Goal: Task Accomplishment & Management: Complete application form

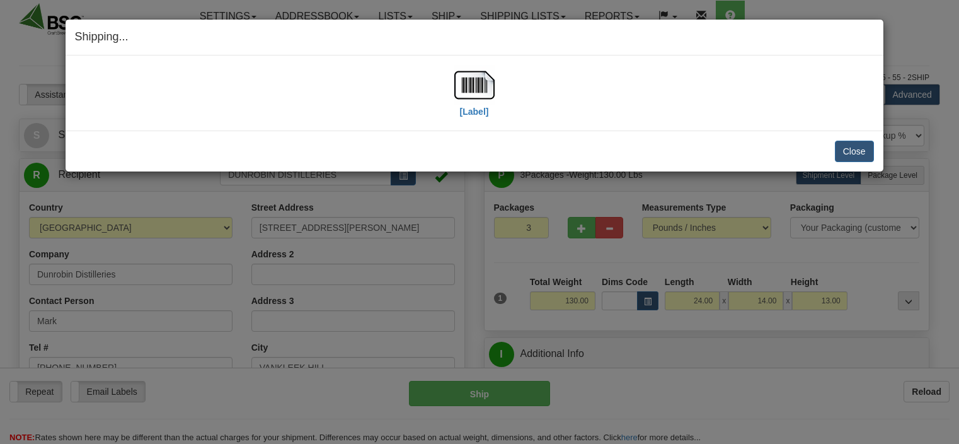
select select "0"
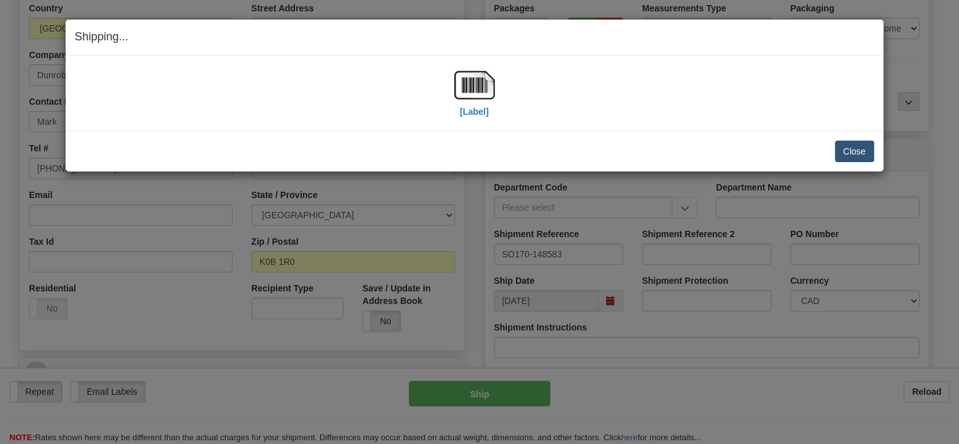
scroll to position [199, 0]
click at [839, 146] on button "Close" at bounding box center [854, 151] width 39 height 21
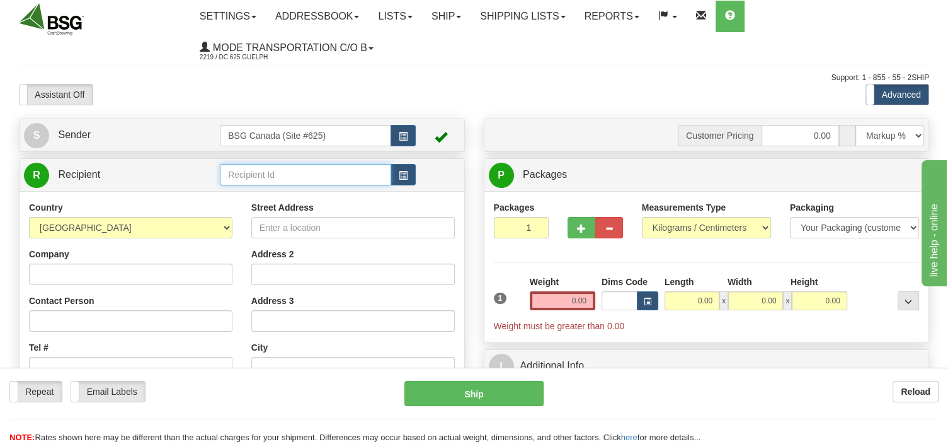
click at [308, 173] on input "text" at bounding box center [305, 174] width 171 height 21
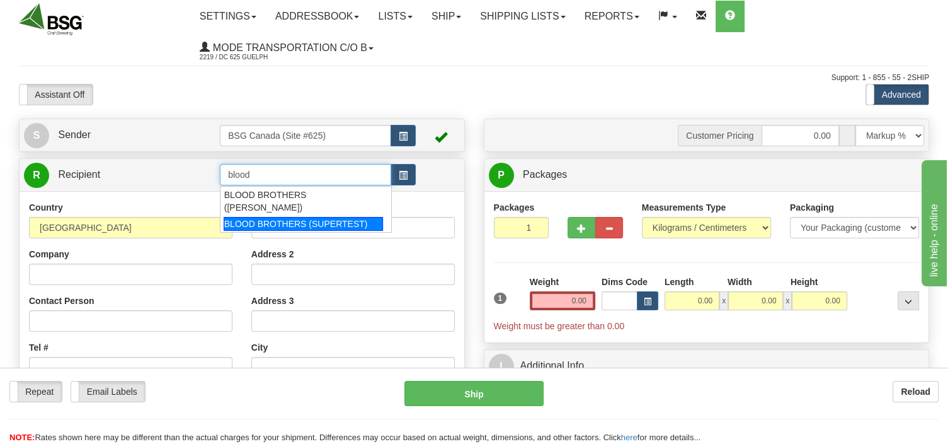
click at [301, 217] on div "BLOOD BROTHERS (SUPERTEST)" at bounding box center [303, 224] width 159 height 14
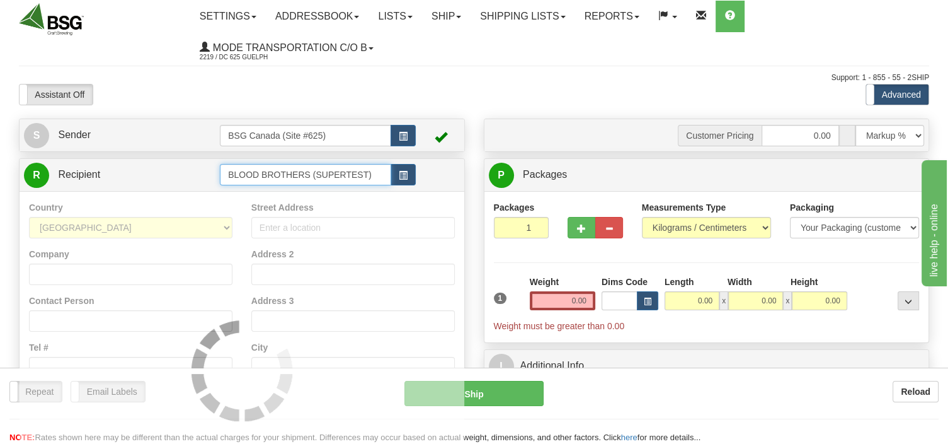
type input "BLOOD BROTHERS (SUPERTEST)"
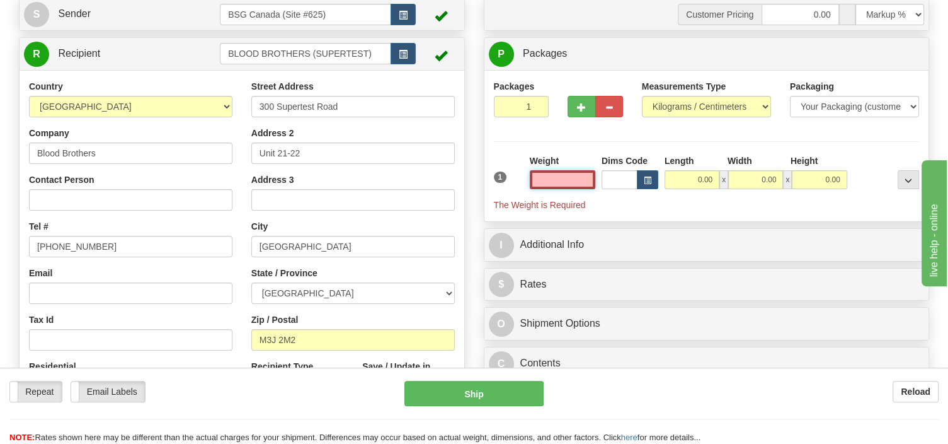
scroll to position [133, 0]
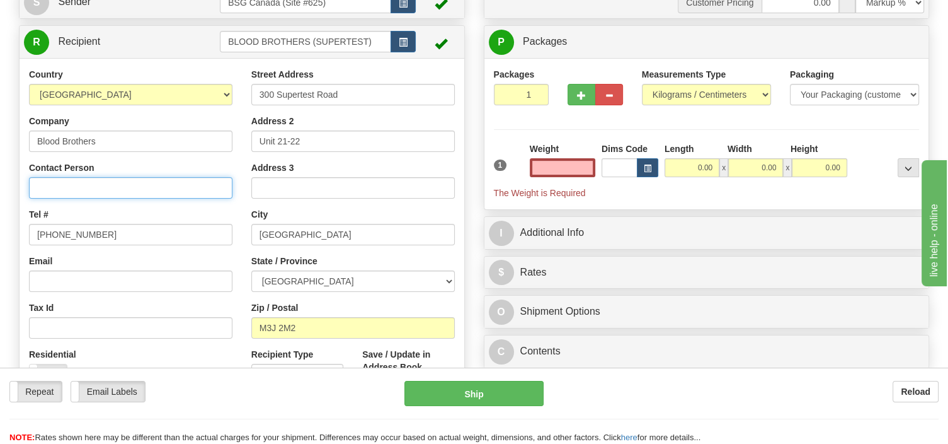
type input "0.00"
click at [125, 184] on input "Contact Person" at bounding box center [131, 187] width 204 height 21
type input "[PERSON_NAME]"
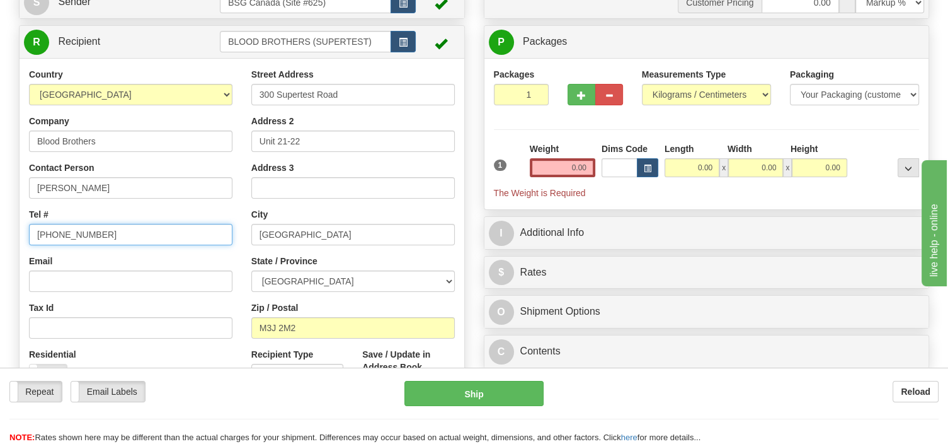
drag, startPoint x: 95, startPoint y: 233, endPoint x: 4, endPoint y: 228, distance: 90.9
click at [29, 228] on input "[PHONE_NUMBER]" at bounding box center [131, 234] width 204 height 21
type input "[PHONE_NUMBER]"
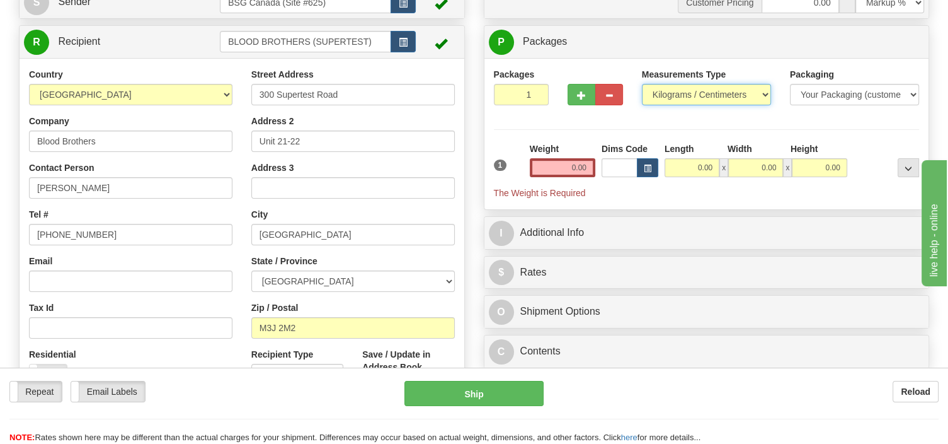
click at [642, 84] on select "Pounds / Inches Kilograms / Centimeters" at bounding box center [706, 94] width 129 height 21
select select "0"
click option "Pounds / Inches" at bounding box center [0, 0] width 0 height 0
click at [562, 170] on input "0.00" at bounding box center [563, 167] width 66 height 19
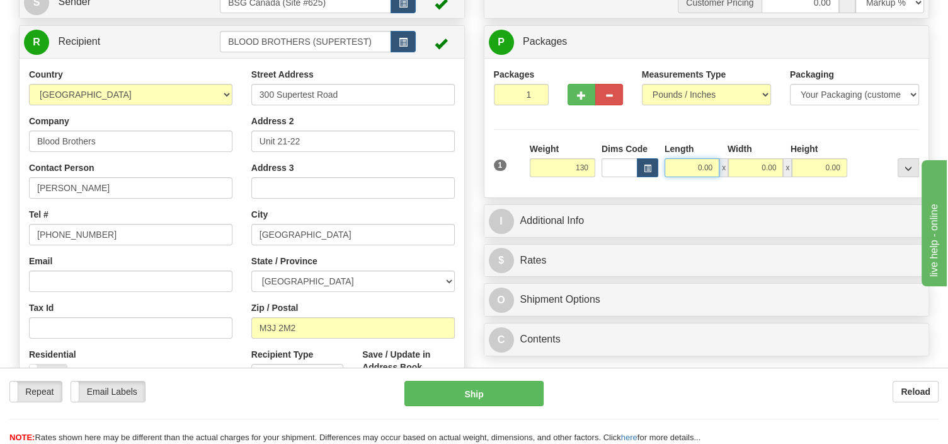
type input "130.00"
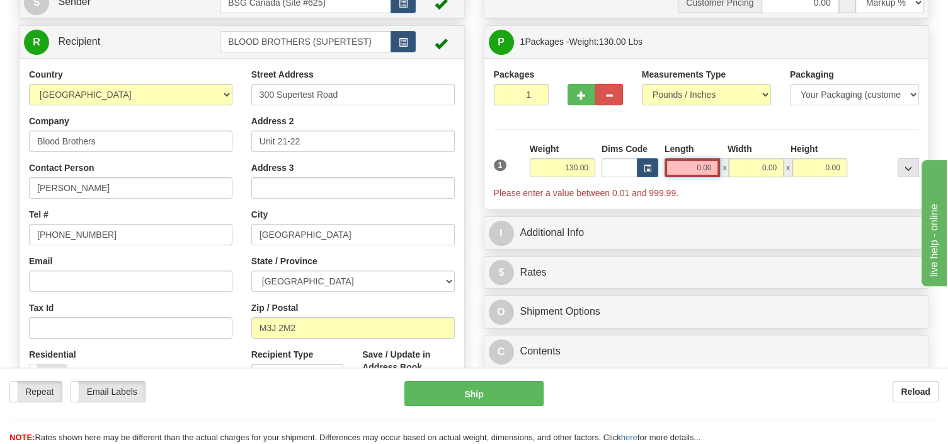
click at [692, 166] on input "0.00" at bounding box center [693, 167] width 56 height 19
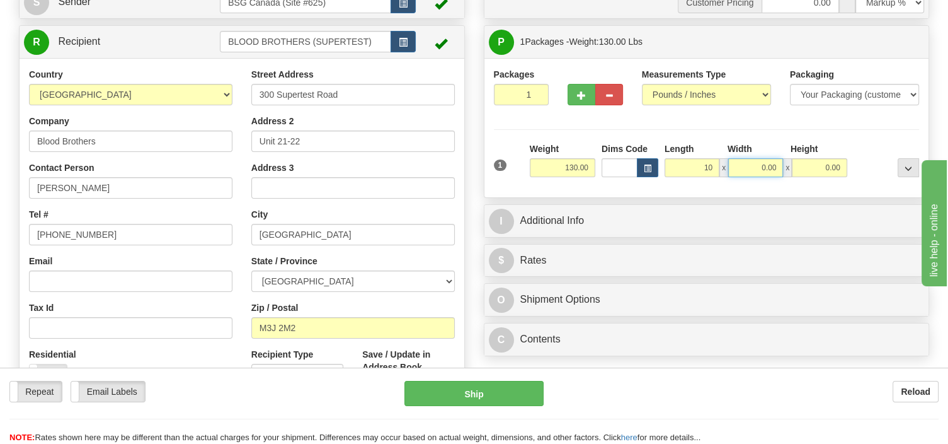
type input "10.00"
click at [752, 168] on input "0.00" at bounding box center [756, 167] width 55 height 19
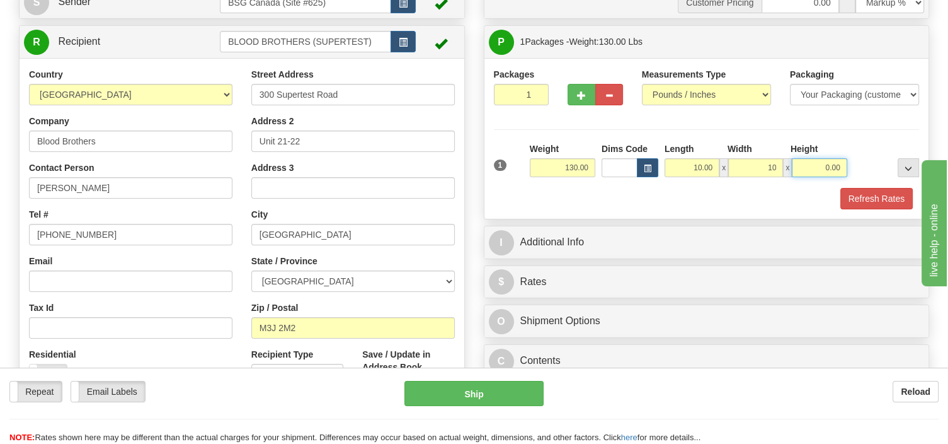
type input "10.00"
click at [809, 165] on input "0.00" at bounding box center [819, 167] width 55 height 19
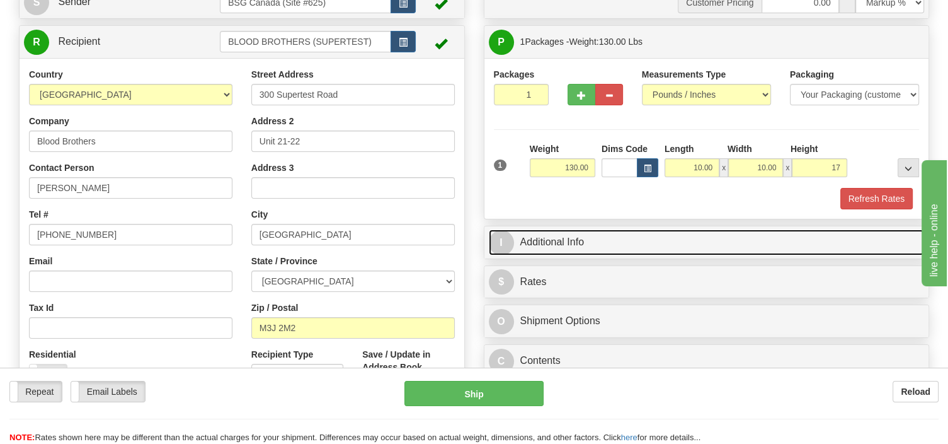
type input "17.00"
click at [647, 248] on link "I Additional Info" at bounding box center [707, 242] width 436 height 26
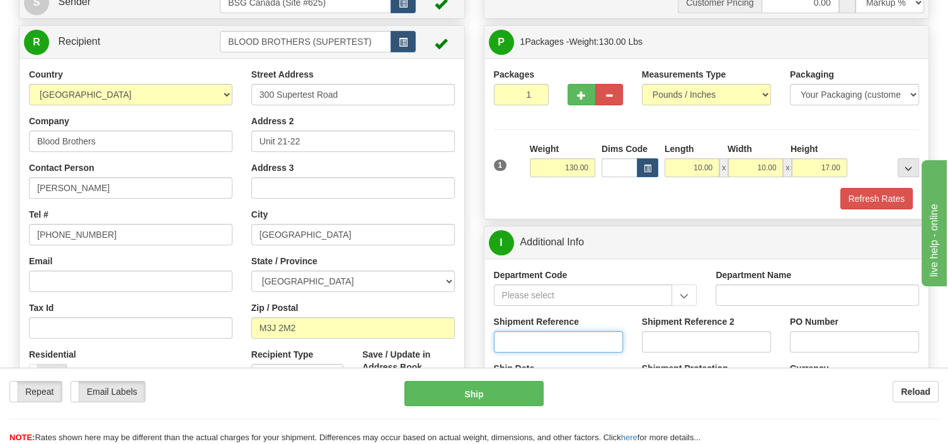
click at [537, 352] on input "Shipment Reference" at bounding box center [558, 341] width 129 height 21
type input "SO170-148547"
click at [865, 200] on button "Refresh Rates" at bounding box center [877, 198] width 72 height 21
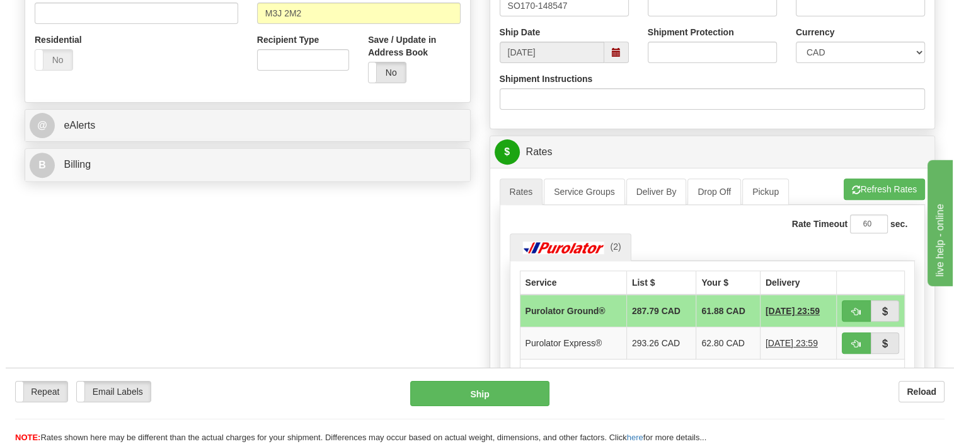
scroll to position [466, 0]
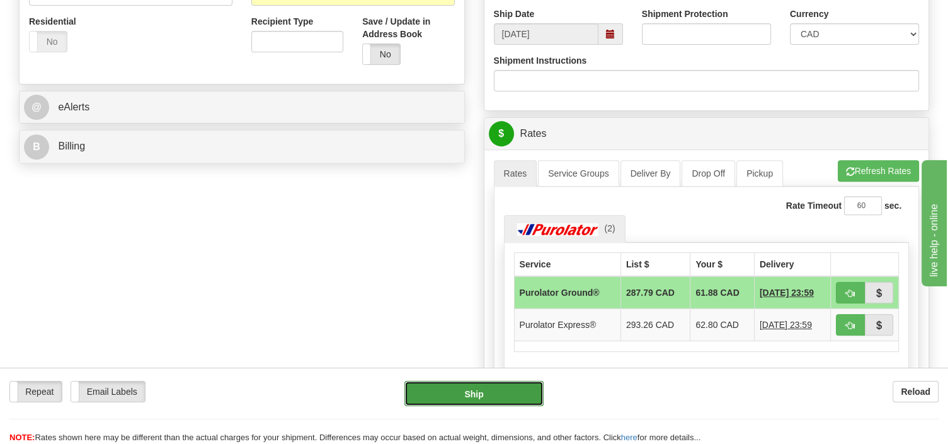
click at [519, 398] on button "Ship" at bounding box center [474, 393] width 139 height 25
type input "260"
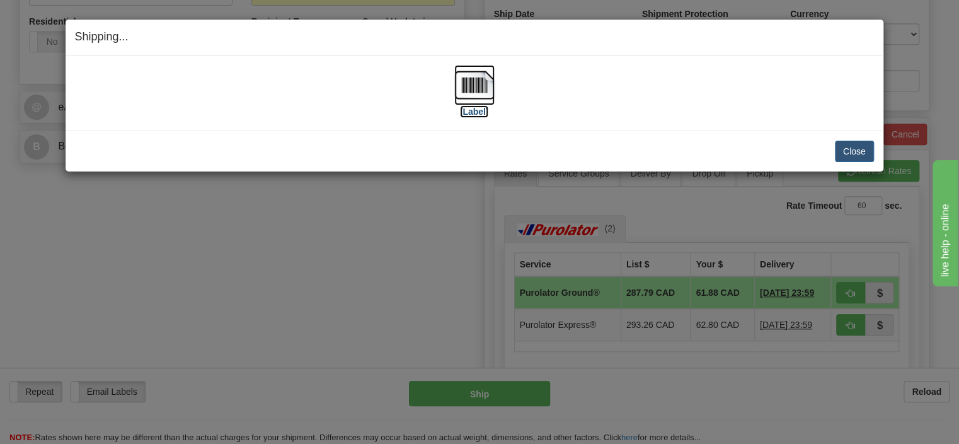
click at [472, 95] on img at bounding box center [474, 85] width 40 height 40
click at [855, 150] on button "Close" at bounding box center [854, 151] width 39 height 21
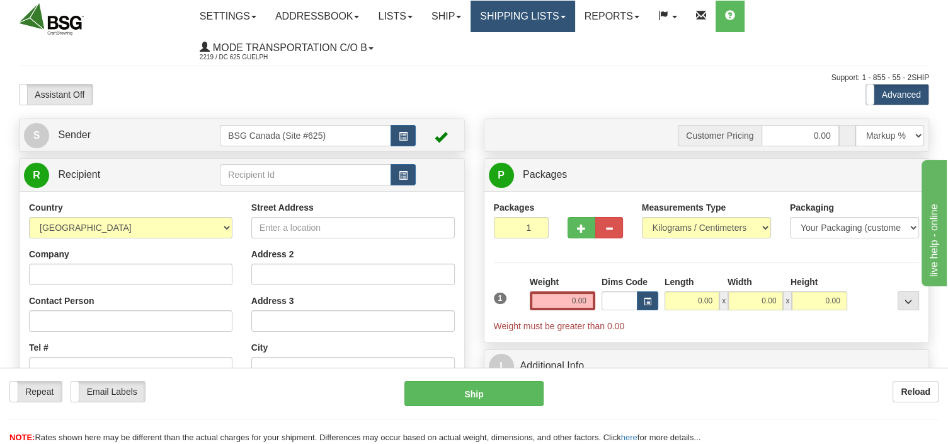
click at [493, 18] on link "Shipping lists" at bounding box center [523, 17] width 104 height 32
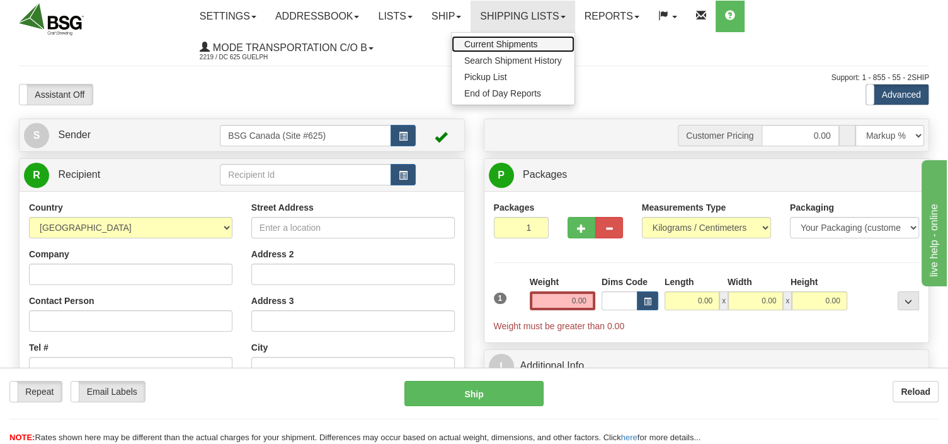
click at [493, 46] on span "Current Shipments" at bounding box center [501, 44] width 74 height 10
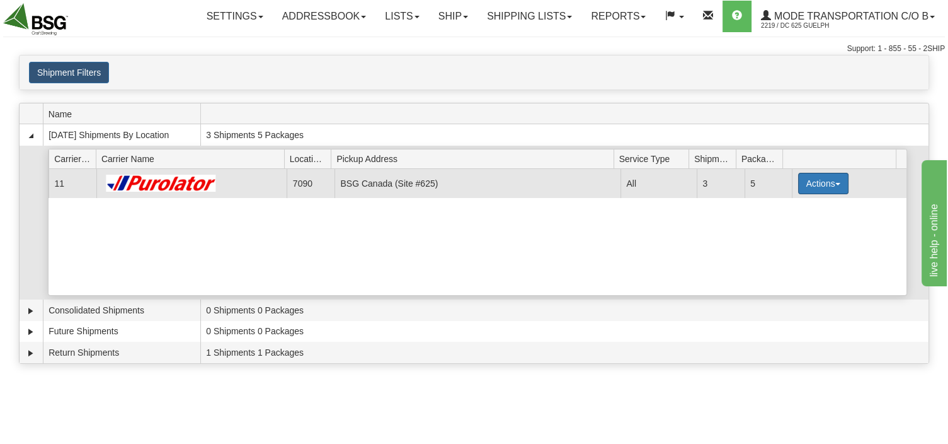
click at [823, 185] on button "Actions" at bounding box center [823, 183] width 50 height 21
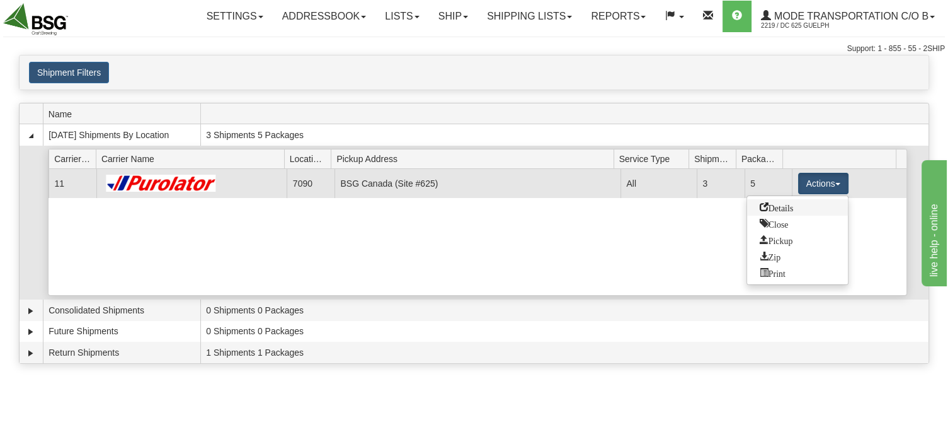
click at [781, 209] on span "Details" at bounding box center [777, 206] width 34 height 9
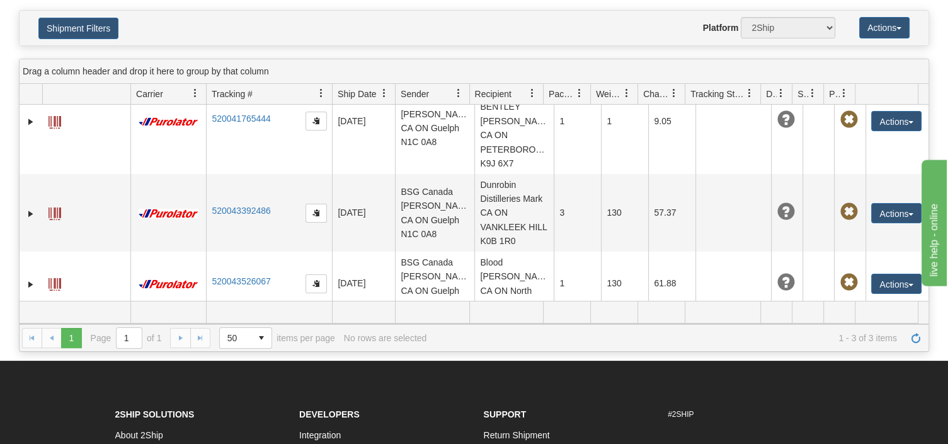
scroll to position [133, 0]
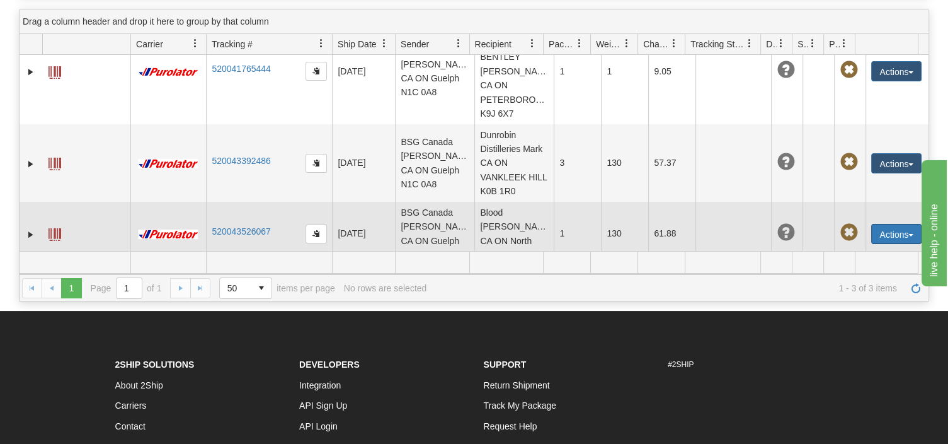
click at [901, 224] on button "Actions" at bounding box center [897, 234] width 50 height 20
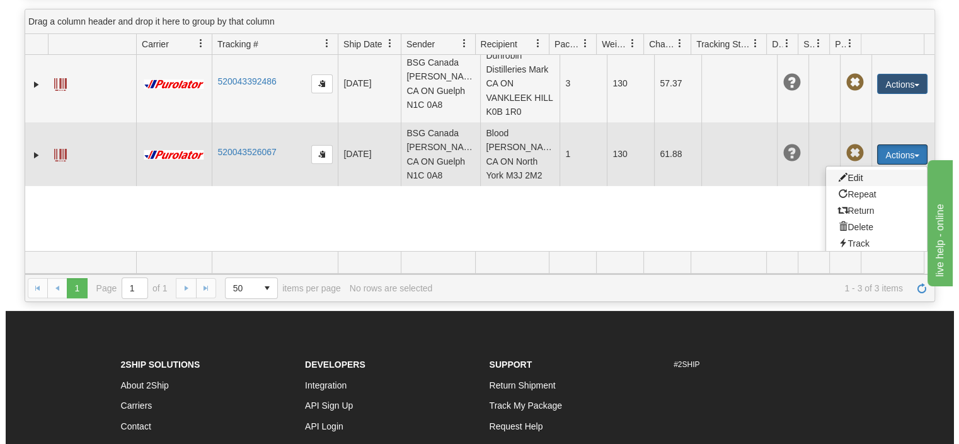
scroll to position [154, 0]
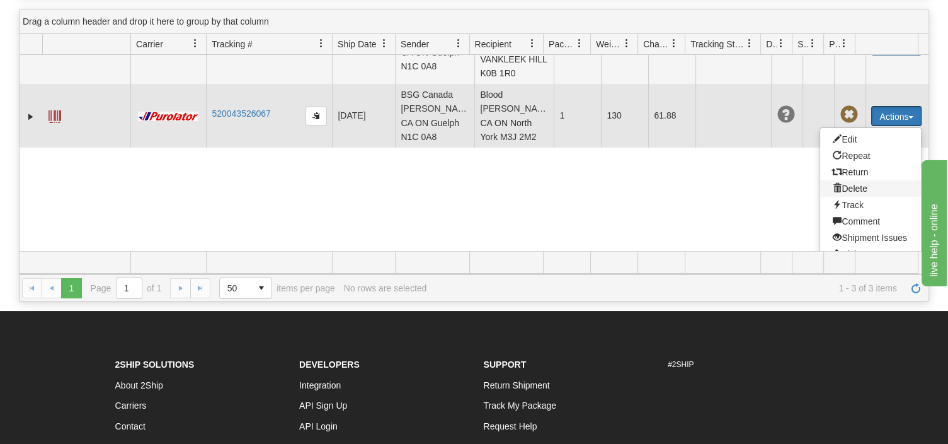
click at [833, 183] on span at bounding box center [837, 187] width 9 height 9
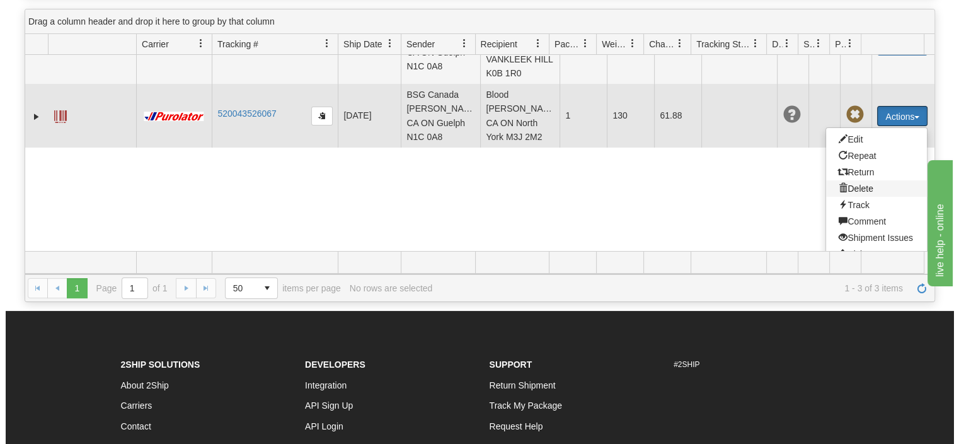
scroll to position [37, 0]
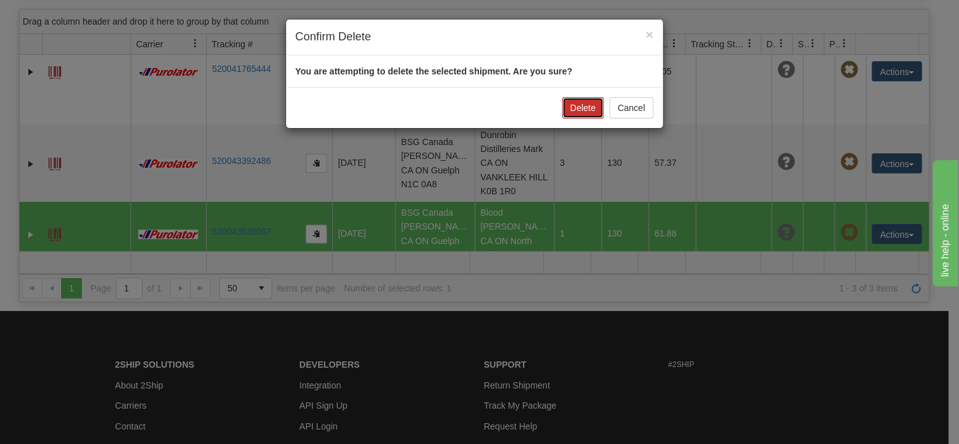
click at [581, 112] on button "Delete" at bounding box center [583, 107] width 42 height 21
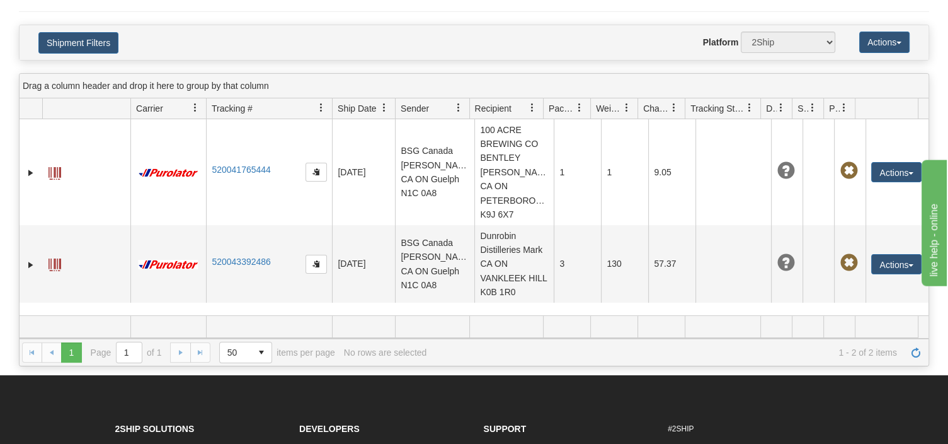
scroll to position [0, 0]
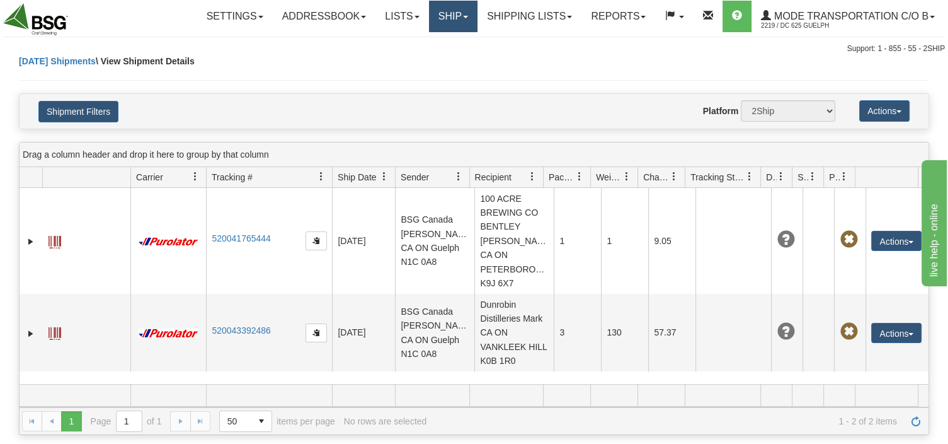
click at [459, 19] on link "Ship" at bounding box center [453, 17] width 49 height 32
click at [410, 47] on span "Ship Screen" at bounding box center [414, 44] width 48 height 10
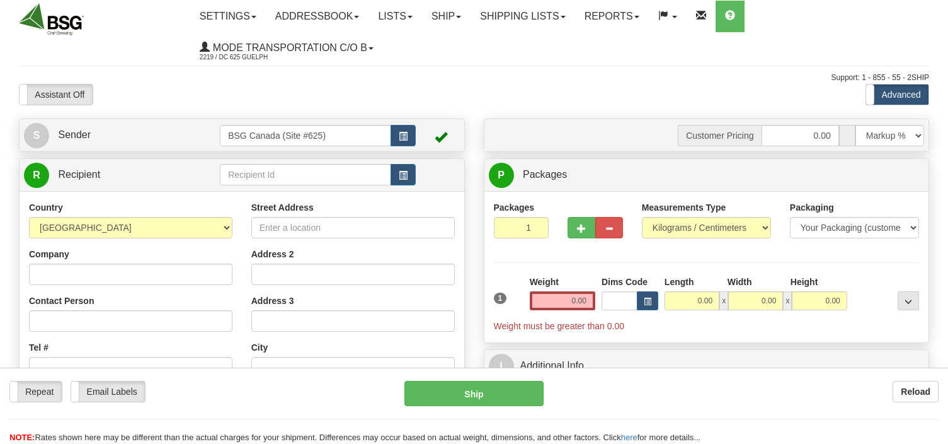
click at [253, 179] on input "text" at bounding box center [305, 174] width 171 height 21
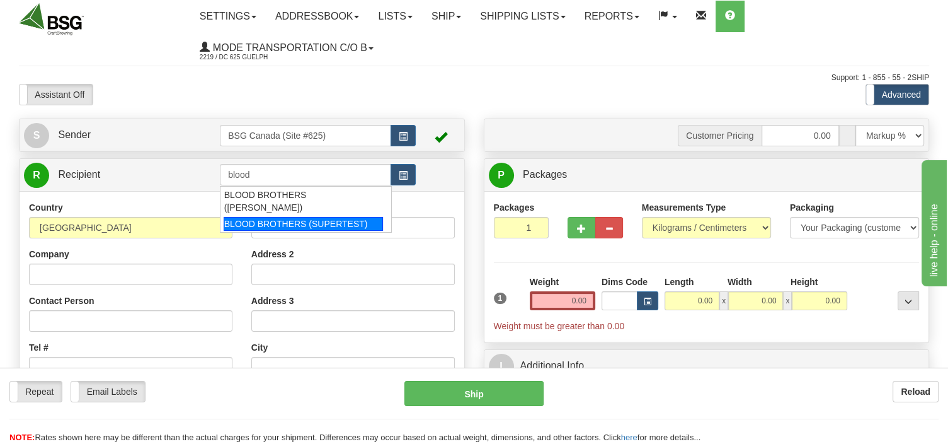
click at [258, 217] on div "BLOOD BROTHERS (SUPERTEST)" at bounding box center [303, 224] width 159 height 14
type input "BLOOD BROTHERS (SUPERTEST)"
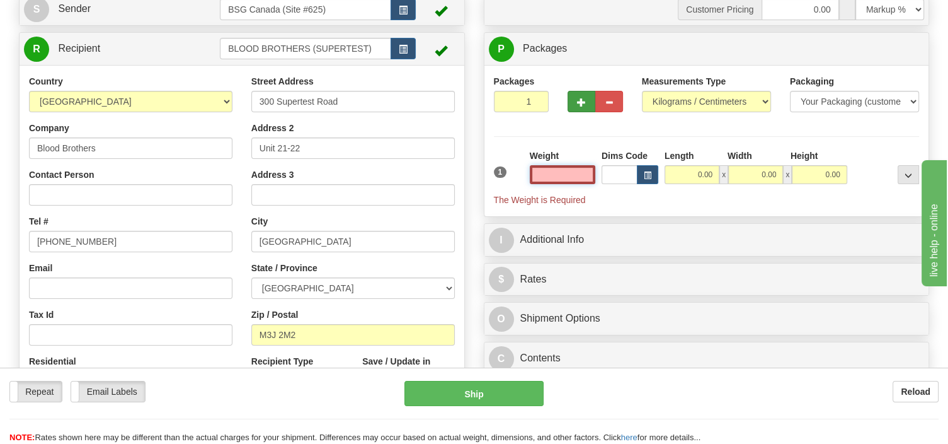
scroll to position [133, 0]
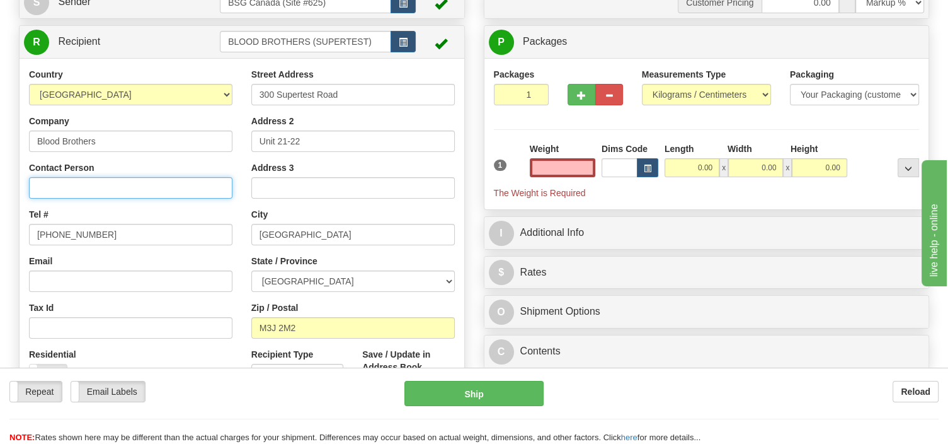
type input "0.00"
click at [93, 182] on input "Contact Person" at bounding box center [131, 187] width 204 height 21
type input "[PERSON_NAME]"
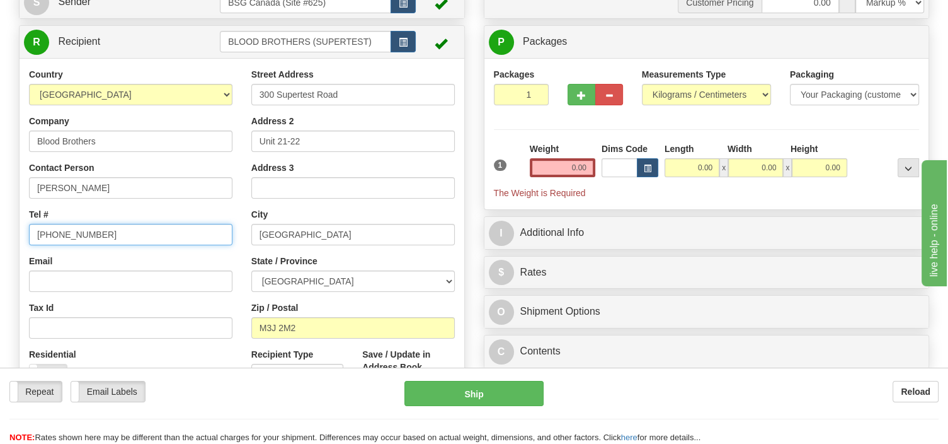
drag, startPoint x: 107, startPoint y: 235, endPoint x: -4, endPoint y: 243, distance: 111.8
click at [29, 243] on input "[PHONE_NUMBER]" at bounding box center [131, 234] width 204 height 21
type input "[PHONE_NUMBER]"
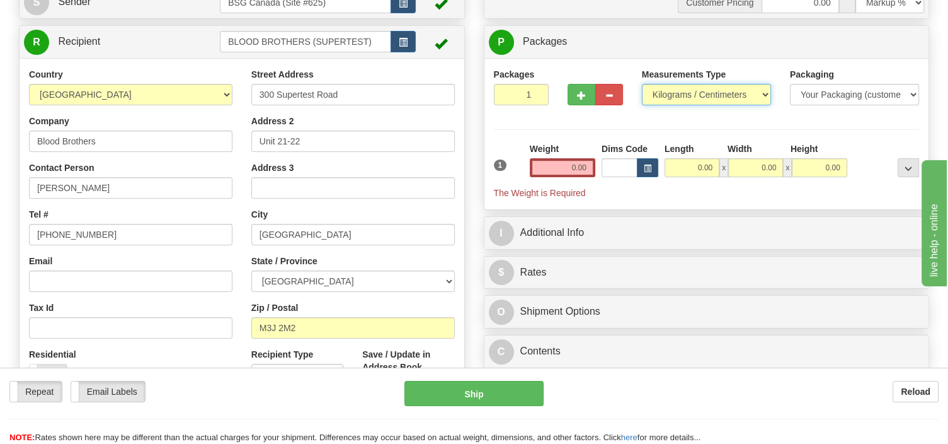
click at [642, 84] on select "Pounds / Inches Kilograms / Centimeters" at bounding box center [706, 94] width 129 height 21
select select "0"
click option "Pounds / Inches" at bounding box center [0, 0] width 0 height 0
click at [537, 95] on input "2" at bounding box center [521, 94] width 55 height 21
type input "3"
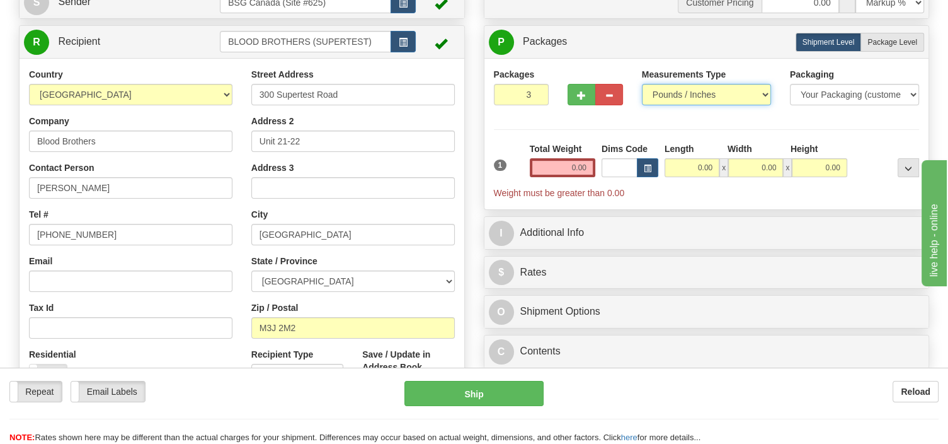
click at [537, 95] on input "3" at bounding box center [521, 94] width 55 height 21
click at [548, 169] on input "0.00" at bounding box center [563, 167] width 66 height 19
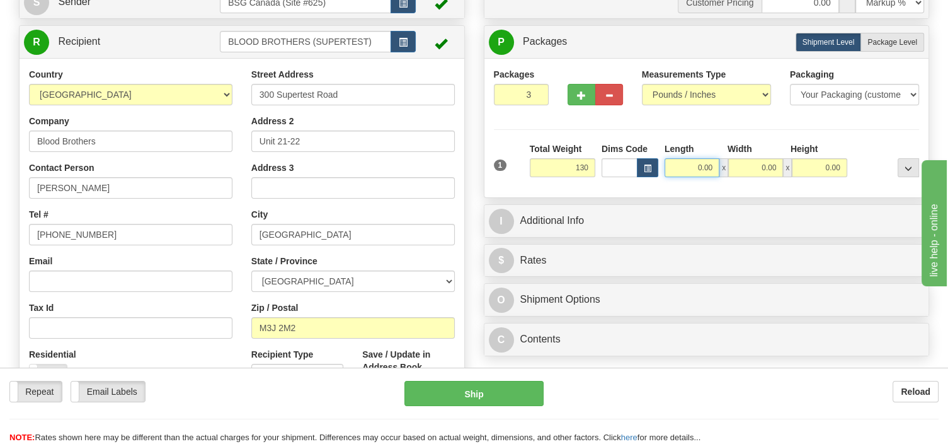
type input "130.00"
click at [681, 165] on input "0.00" at bounding box center [692, 167] width 55 height 19
type input "10.00"
click at [755, 168] on input "0.00" at bounding box center [756, 167] width 55 height 19
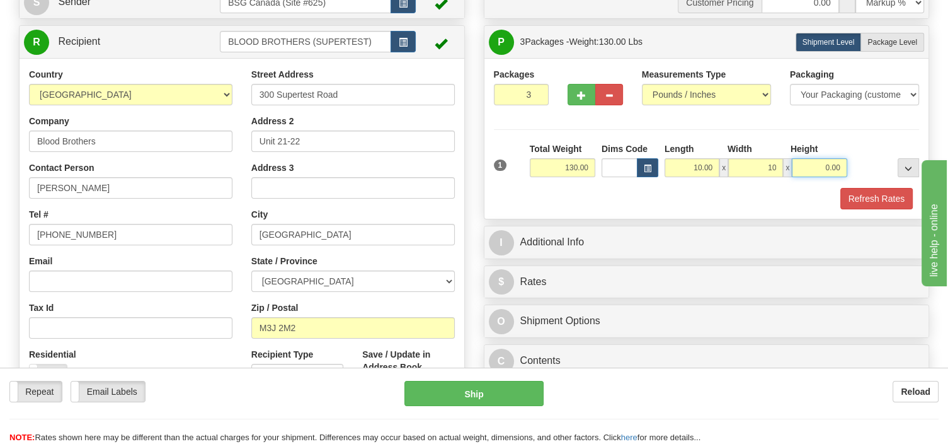
type input "10.00"
click at [814, 168] on input "0.00" at bounding box center [819, 167] width 55 height 19
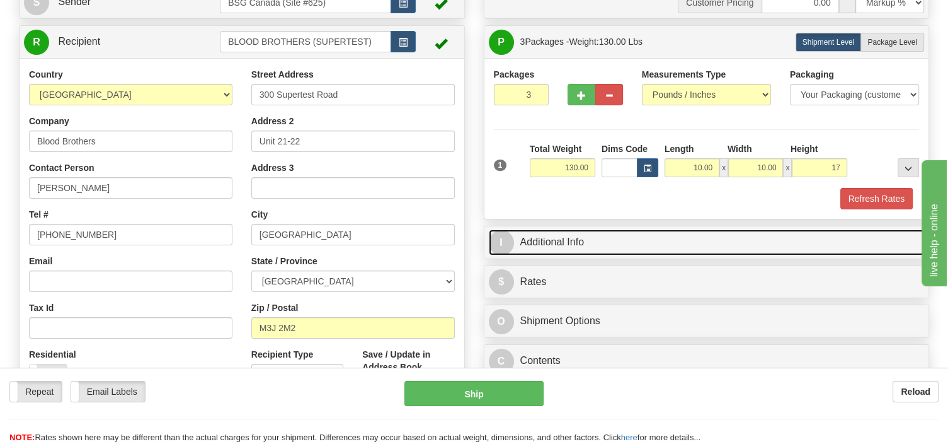
type input "17.00"
click at [593, 246] on link "I Additional Info" at bounding box center [707, 242] width 436 height 26
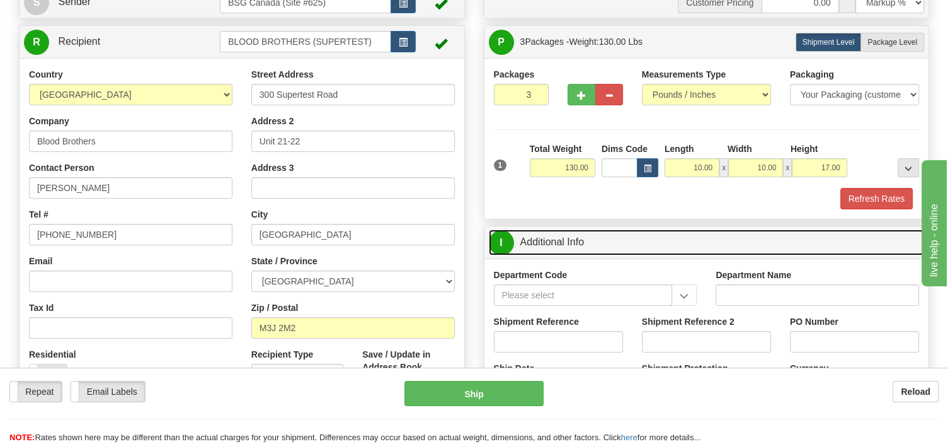
scroll to position [199, 0]
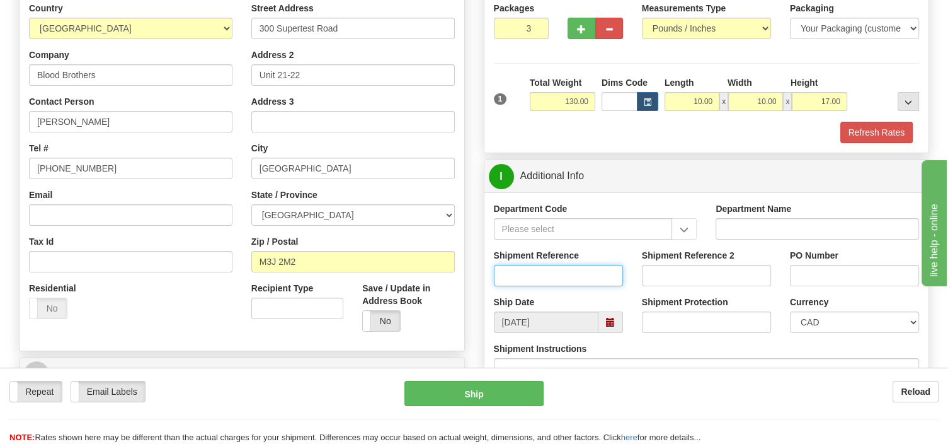
click at [529, 276] on input "Shipment Reference" at bounding box center [558, 275] width 129 height 21
type input "SO170-148547"
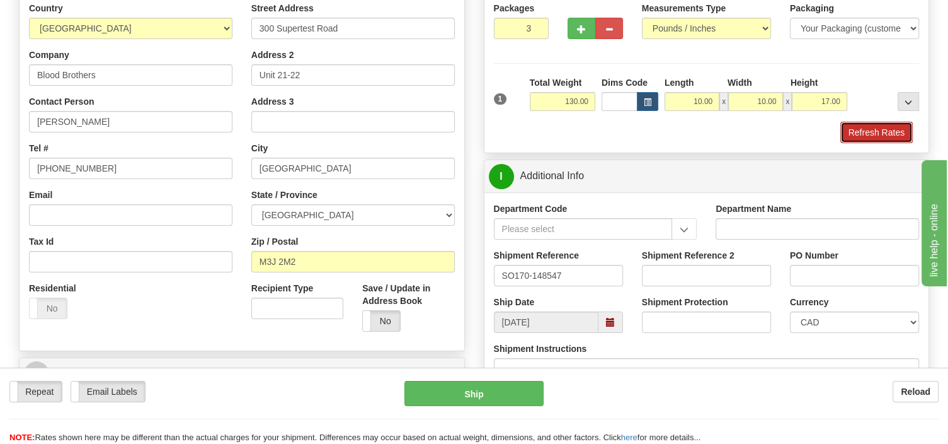
click at [861, 130] on button "Refresh Rates" at bounding box center [877, 132] width 72 height 21
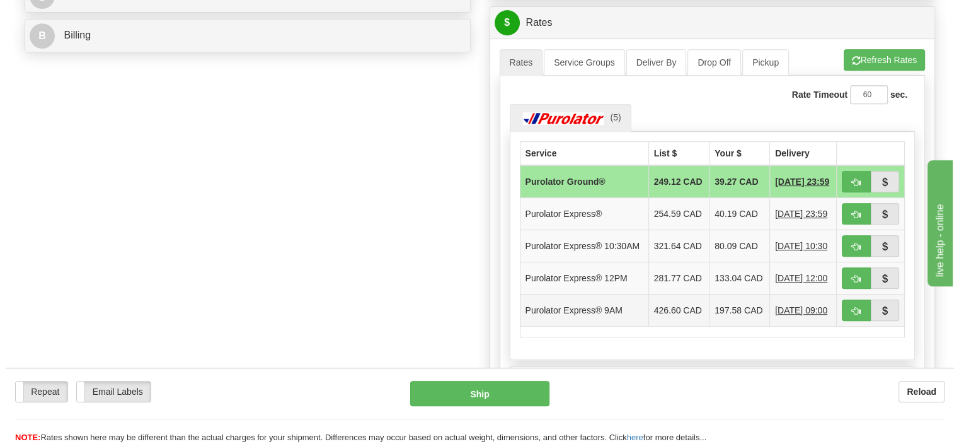
scroll to position [599, 0]
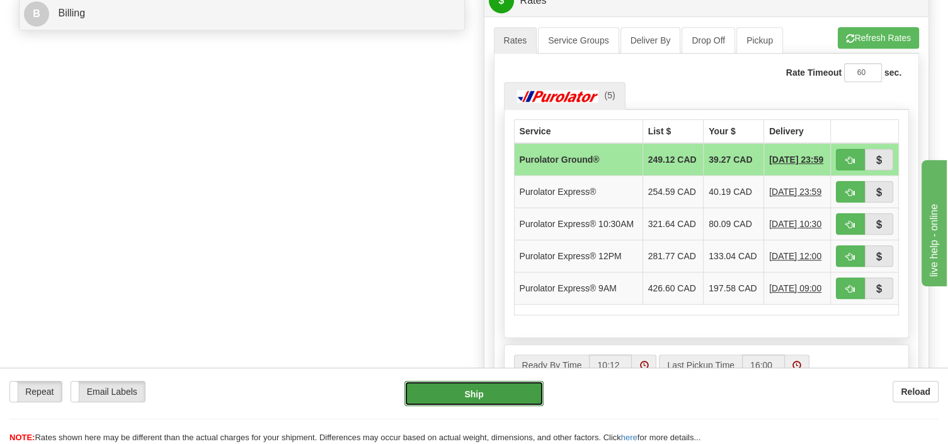
click at [515, 400] on button "Ship" at bounding box center [474, 393] width 139 height 25
type input "260"
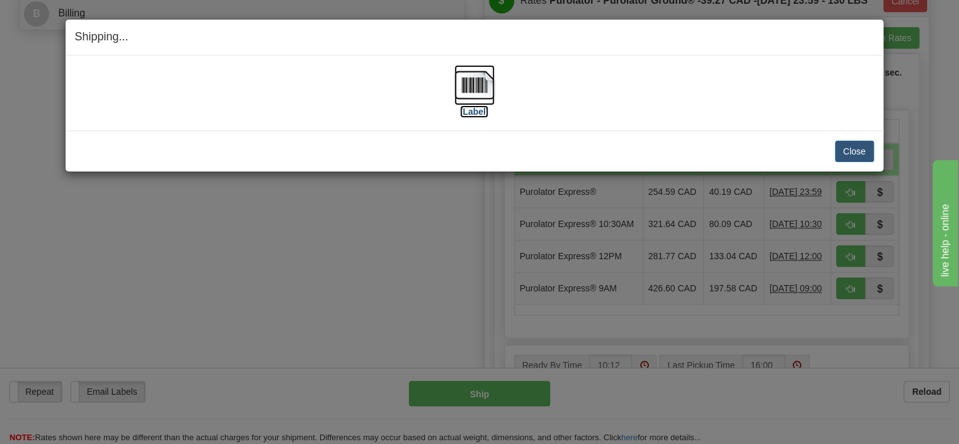
click at [485, 83] on img at bounding box center [474, 85] width 40 height 40
